Goal: Register for event/course

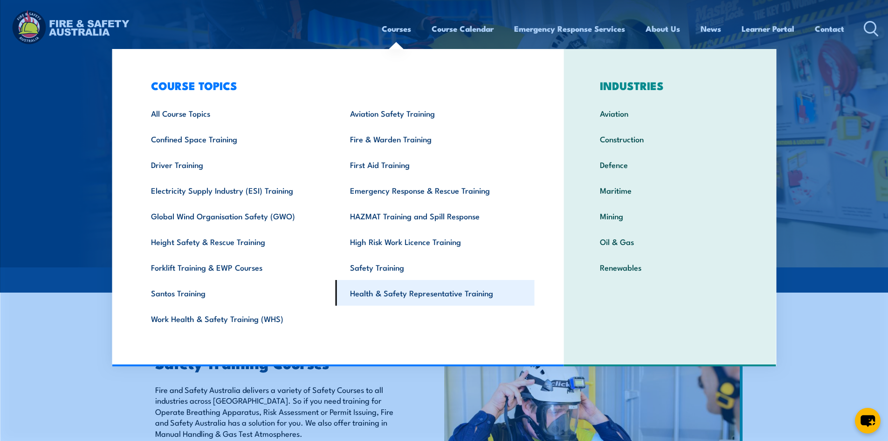
click at [383, 293] on link "Health & Safety Representative Training" at bounding box center [435, 293] width 199 height 26
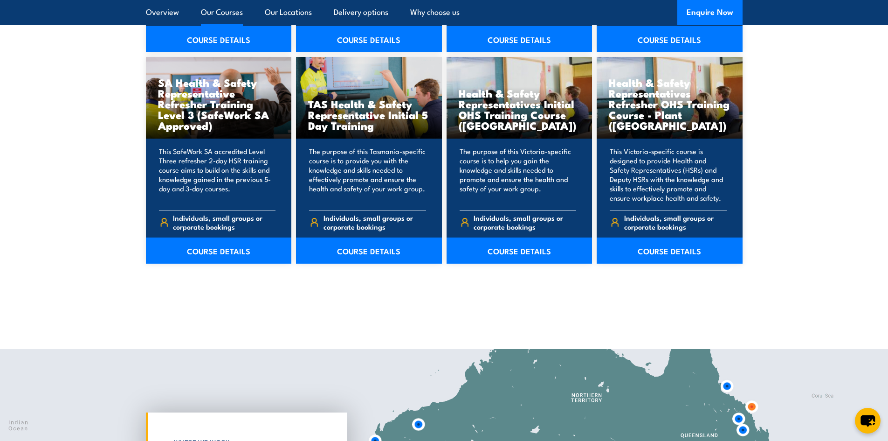
scroll to position [1399, 0]
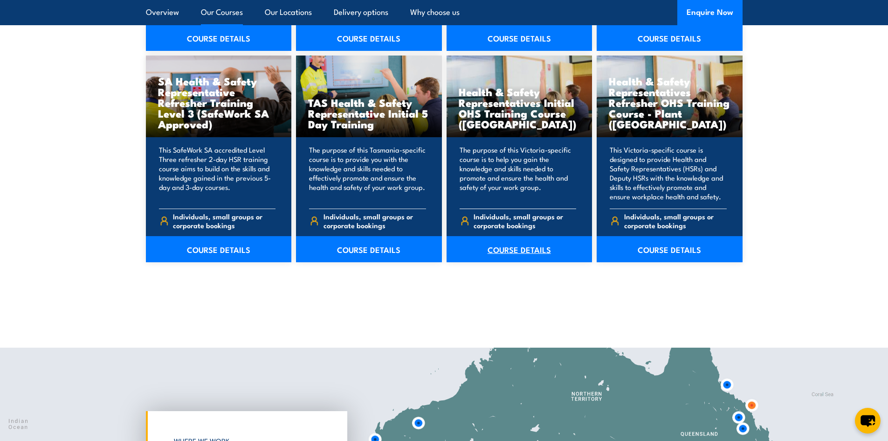
click at [514, 247] on link "COURSE DETAILS" at bounding box center [520, 249] width 146 height 26
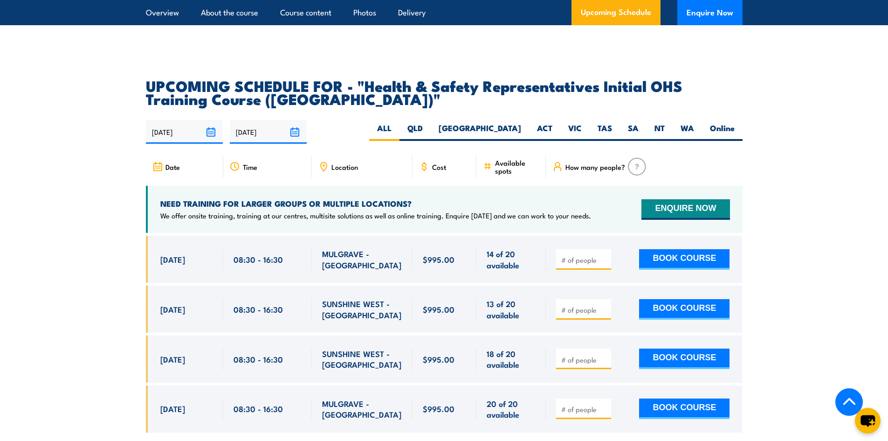
scroll to position [1678, 0]
